Goal: Information Seeking & Learning: Understand process/instructions

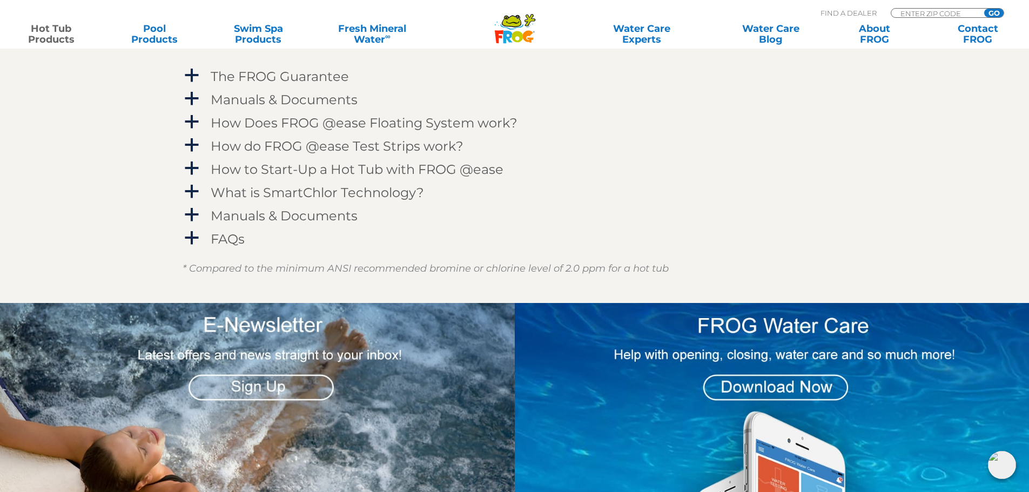
scroll to position [1080, 0]
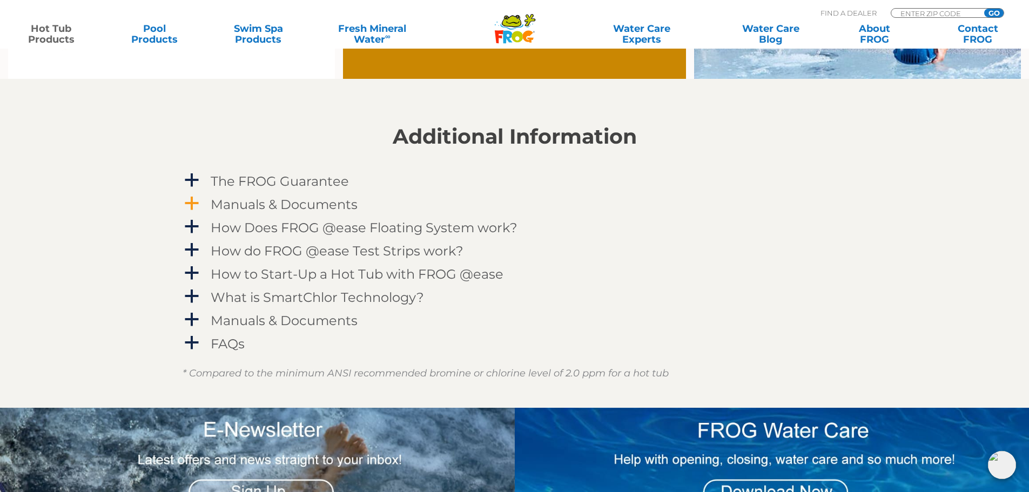
click at [189, 200] on span "a" at bounding box center [192, 204] width 16 height 16
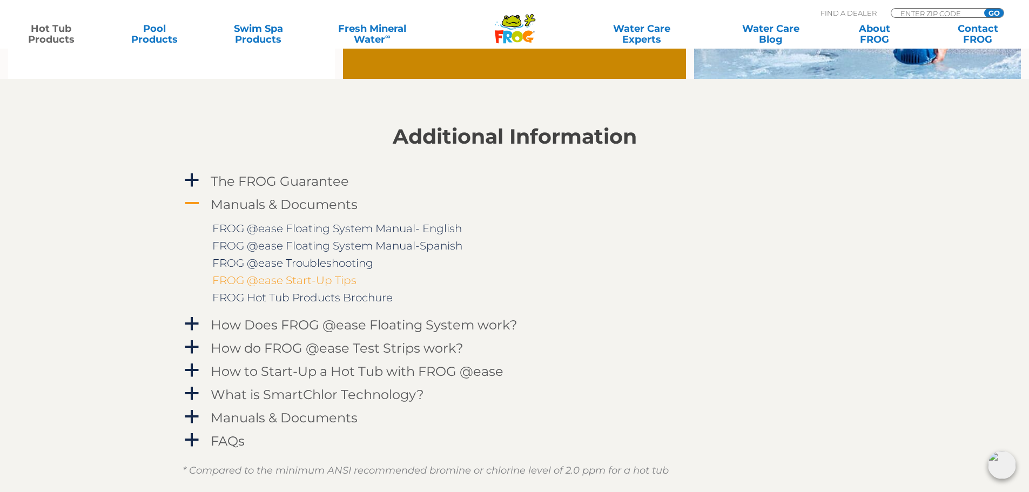
click at [323, 279] on link "FROG @ease Start-Up Tips" at bounding box center [284, 280] width 144 height 13
click at [221, 326] on h4 "How Does FROG @ease Floating System work?" at bounding box center [364, 325] width 307 height 15
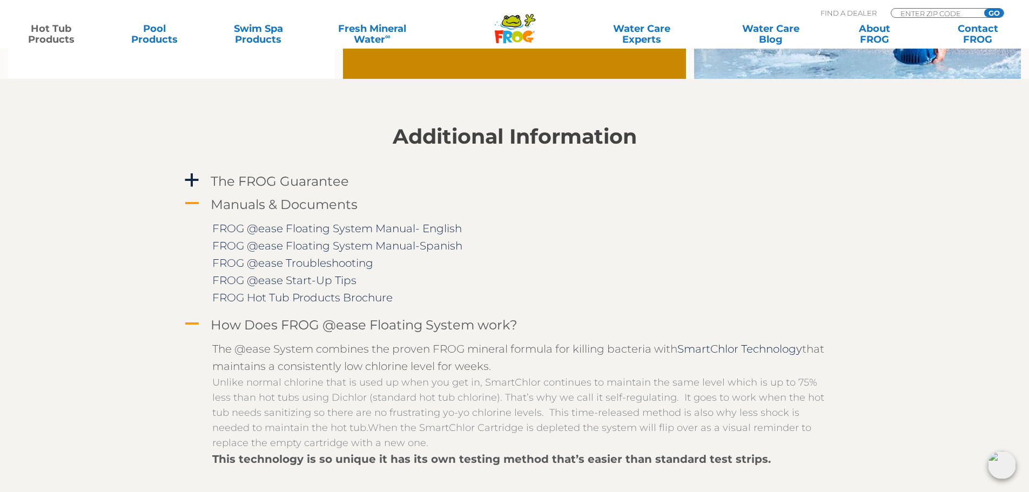
click at [221, 326] on h4 "How Does FROG @ease Floating System work?" at bounding box center [364, 325] width 307 height 15
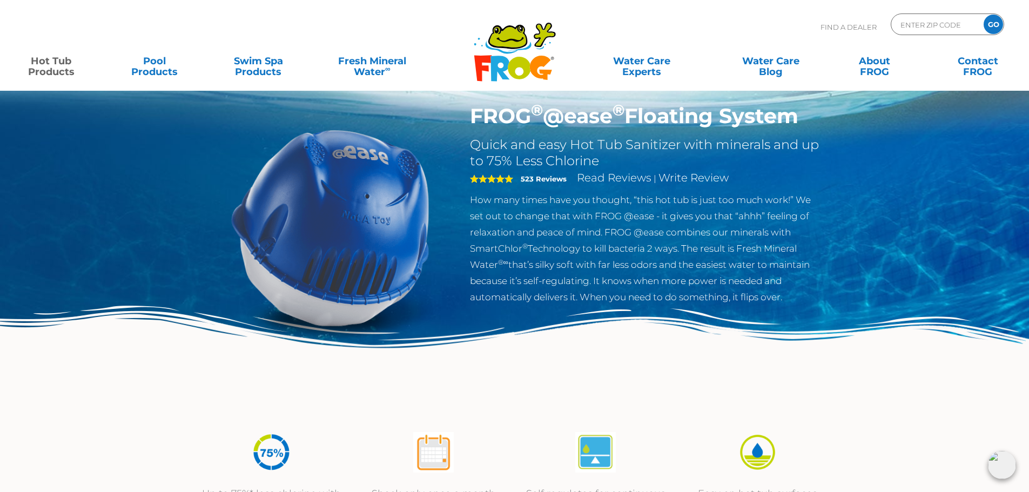
scroll to position [0, 0]
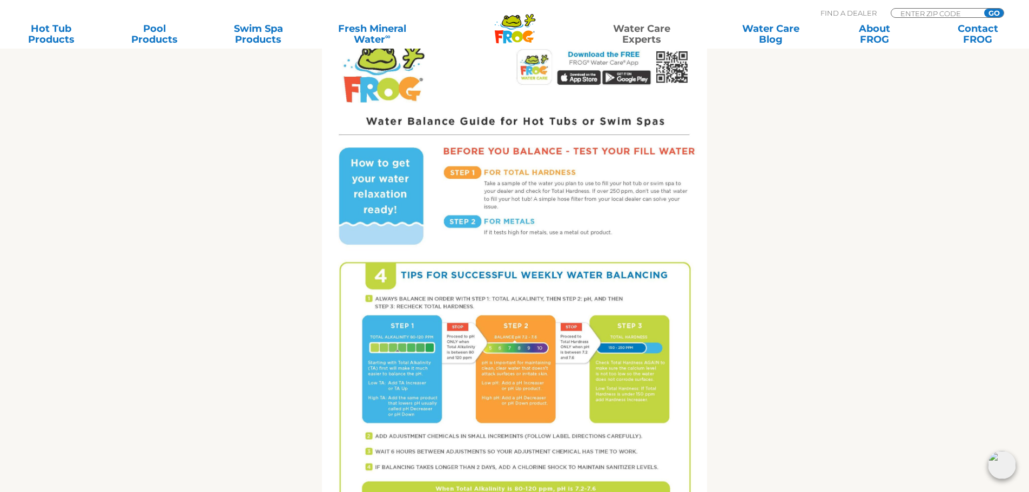
scroll to position [600, 0]
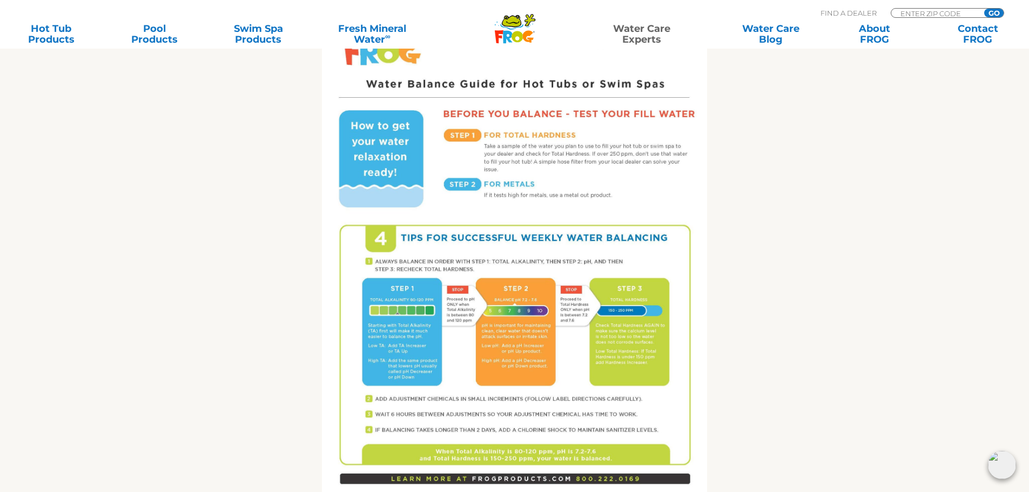
click at [380, 329] on img at bounding box center [514, 243] width 385 height 499
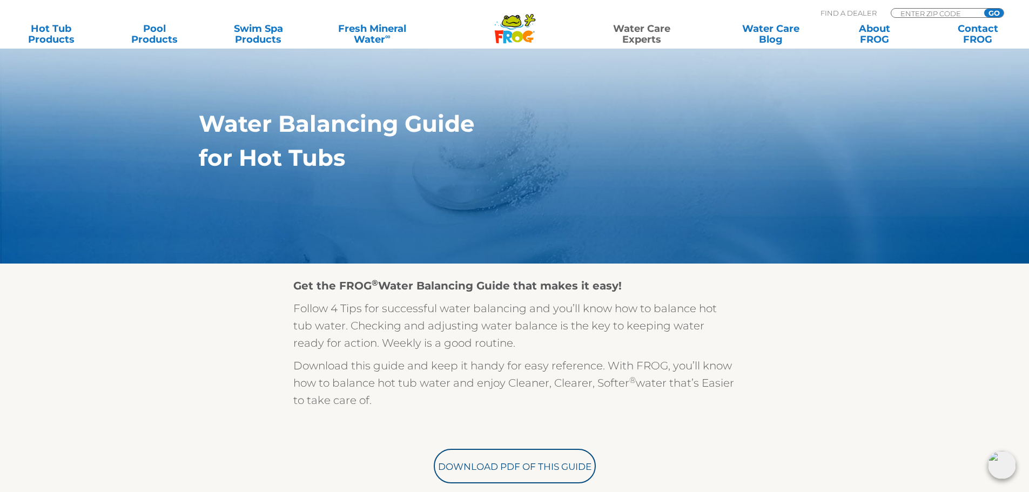
scroll to position [0, 0]
